Goal: Task Accomplishment & Management: Manage account settings

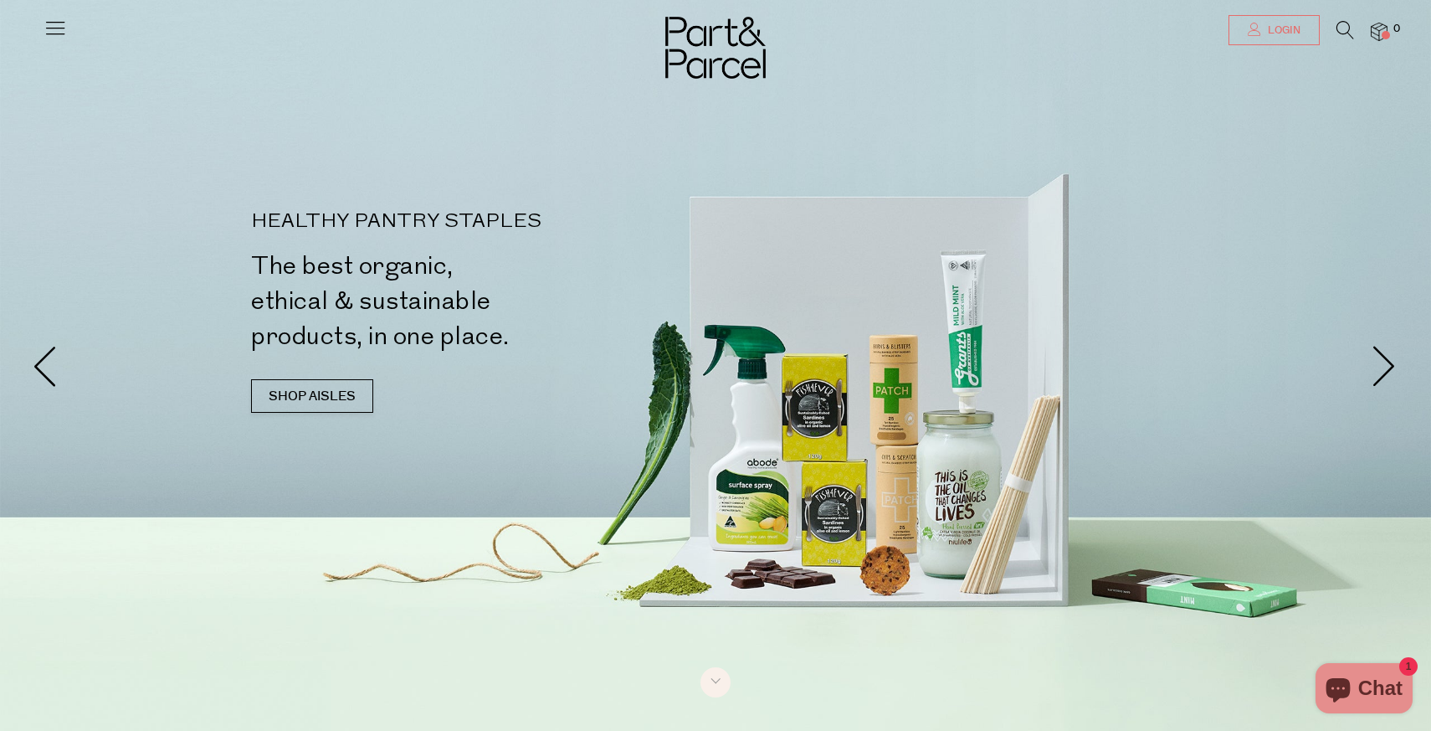
click at [1270, 26] on span "Login" at bounding box center [1282, 30] width 37 height 14
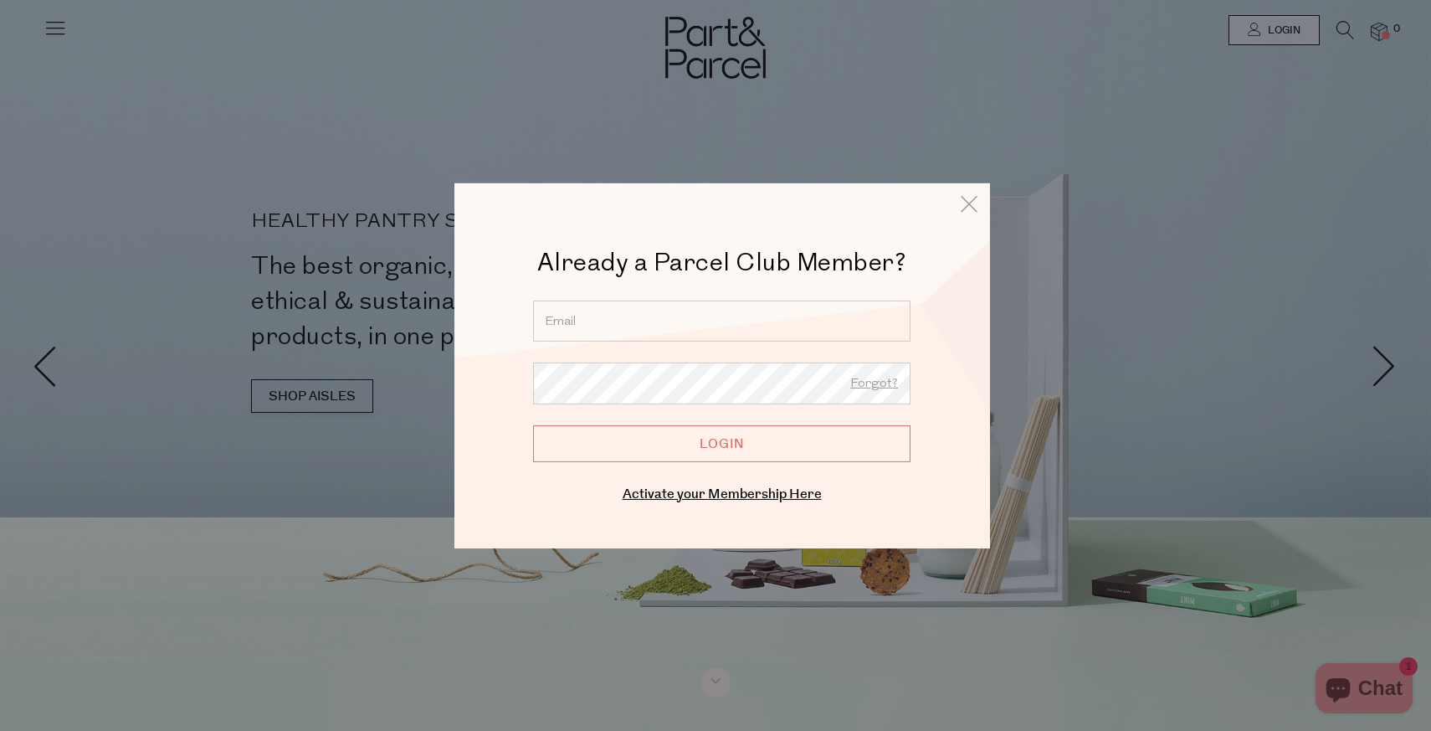
click at [643, 299] on div "Already a Parcel Club Member? Already a Member? Login. Forgot? Forgot? Login En…" at bounding box center [722, 375] width 452 height 260
click at [633, 321] on input "email" at bounding box center [721, 320] width 377 height 41
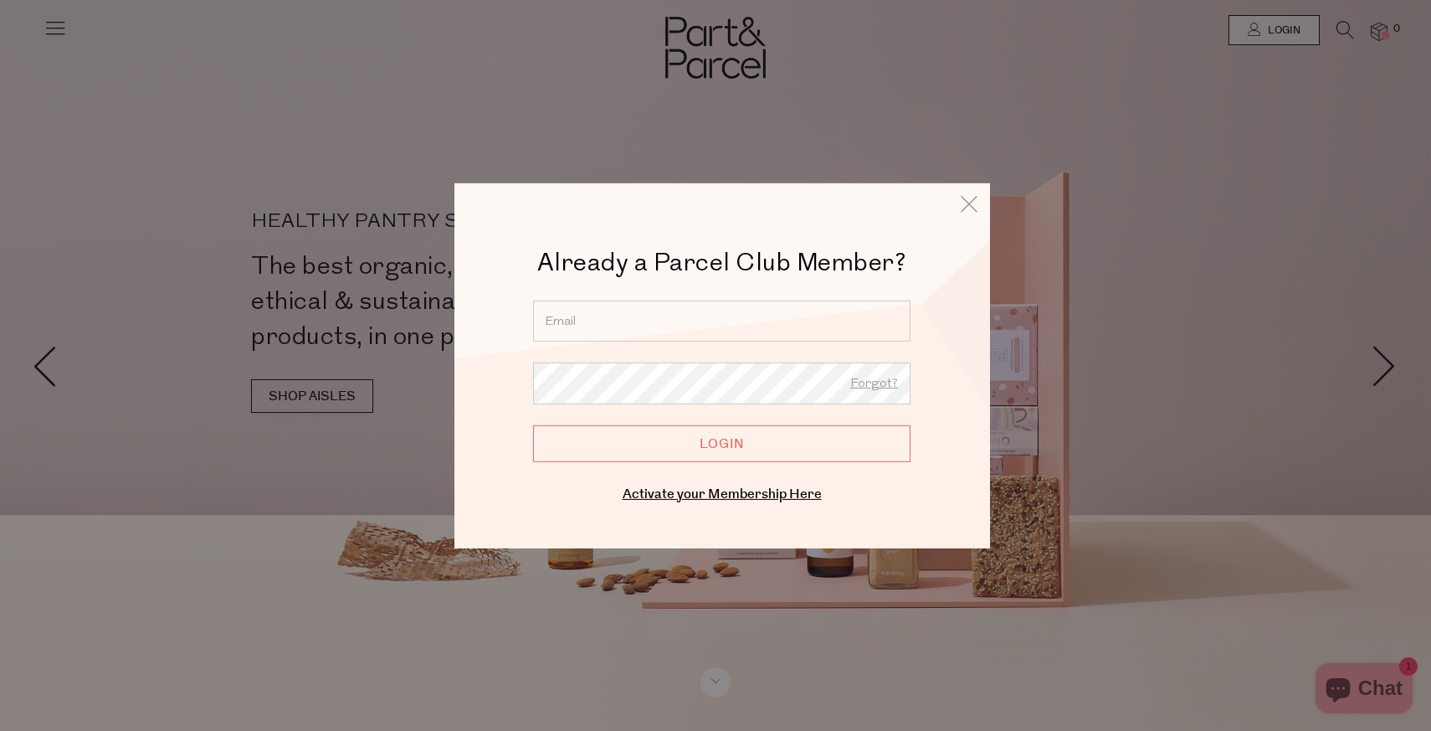
type input "telovering@gmail.com"
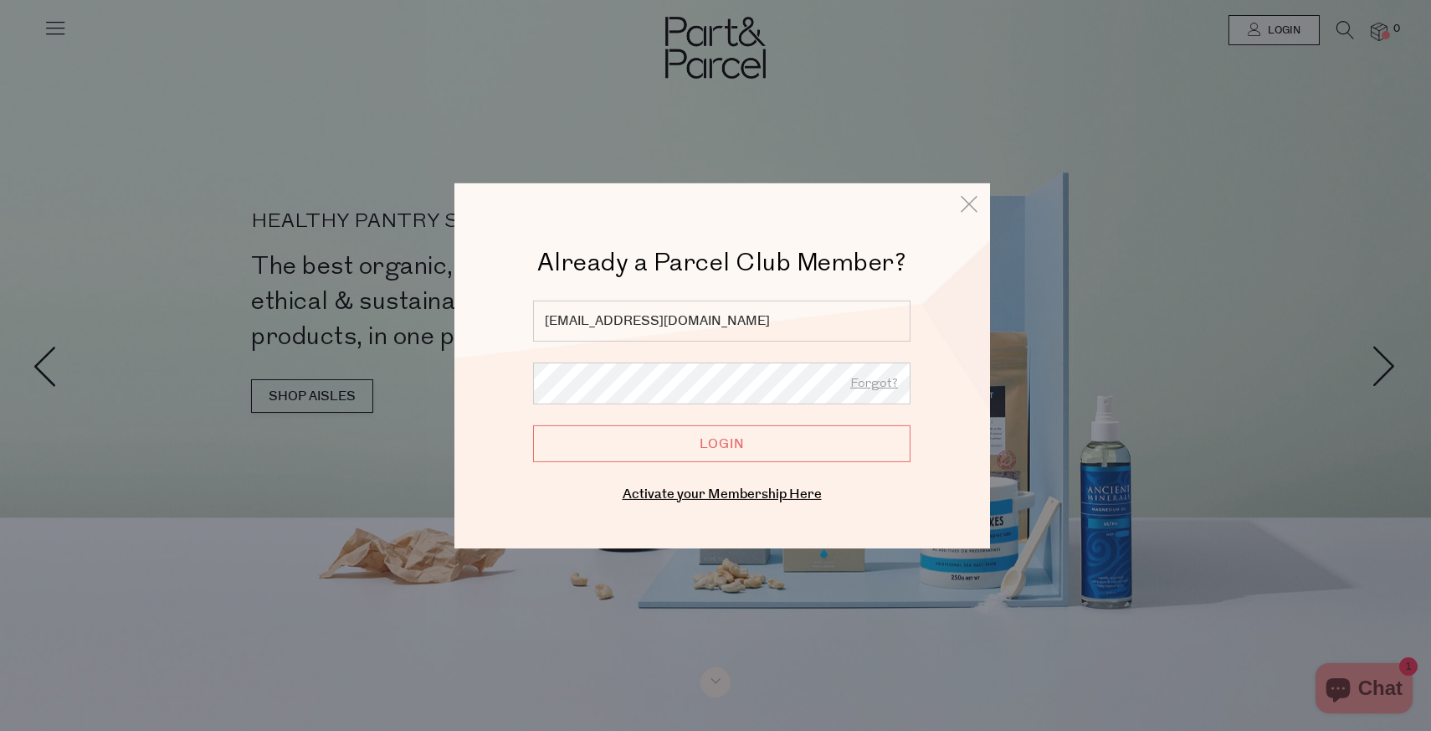
click at [709, 450] on input "Login" at bounding box center [721, 442] width 377 height 37
